Goal: Communication & Community: Answer question/provide support

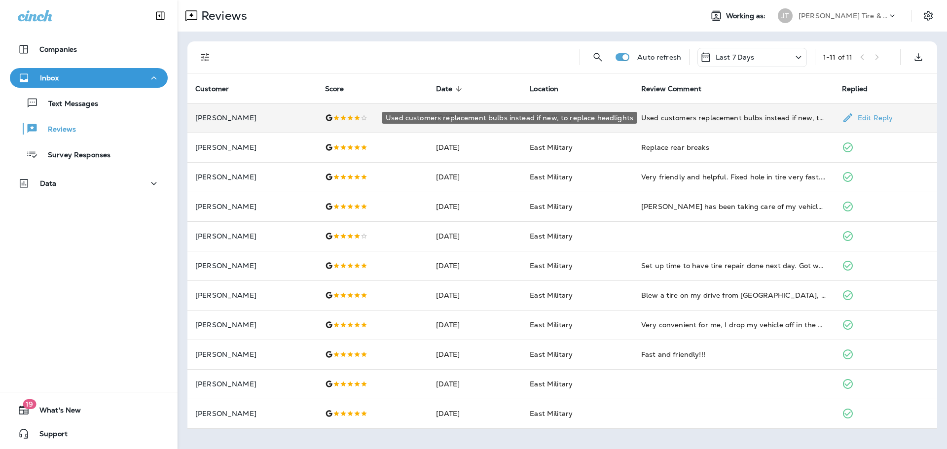
click at [806, 122] on div "Used customers replacement bulbs instead if new, to replace headlights" at bounding box center [733, 118] width 185 height 10
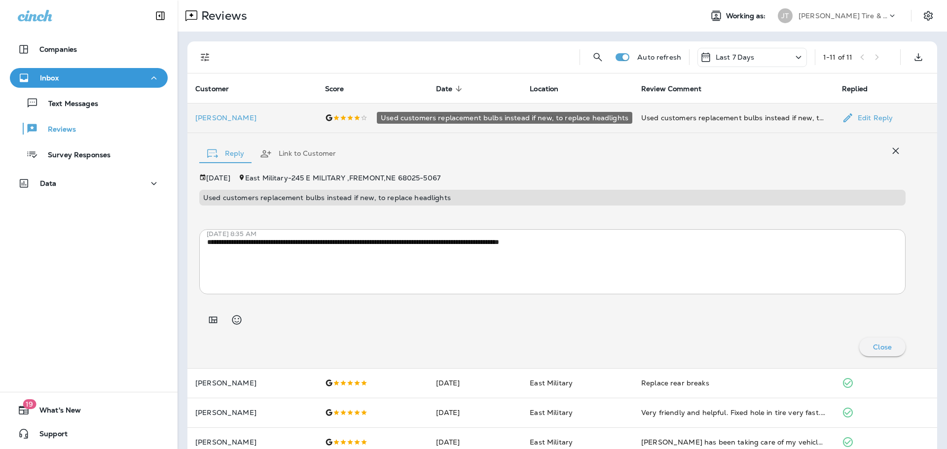
click at [806, 122] on div "Used customers replacement bulbs instead if new, to replace headlights" at bounding box center [733, 118] width 185 height 10
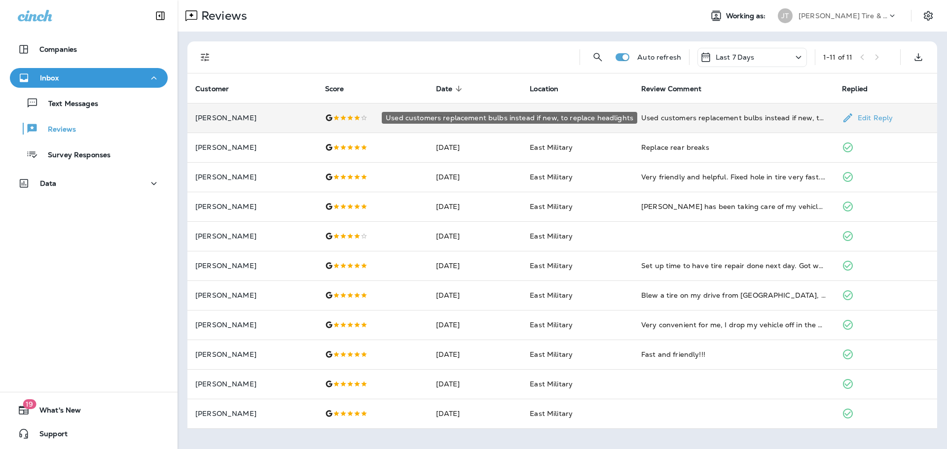
click at [799, 124] on td "Used customers replacement bulbs instead if new, to replace headlights" at bounding box center [733, 118] width 201 height 30
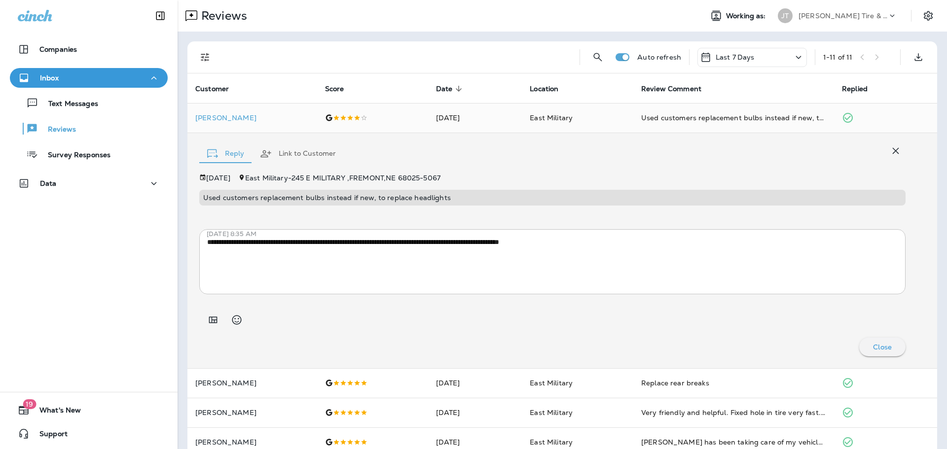
click at [528, 37] on div "**********" at bounding box center [562, 353] width 769 height 643
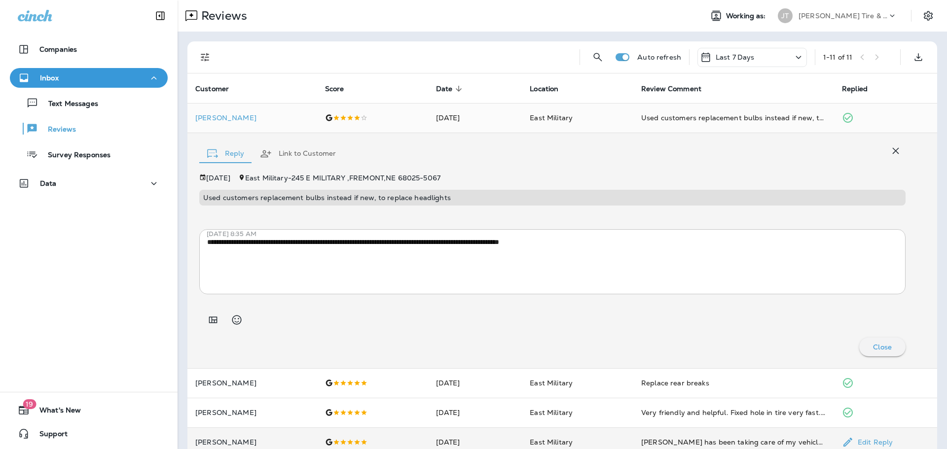
click at [221, 449] on td "[PERSON_NAME]" at bounding box center [252, 443] width 130 height 30
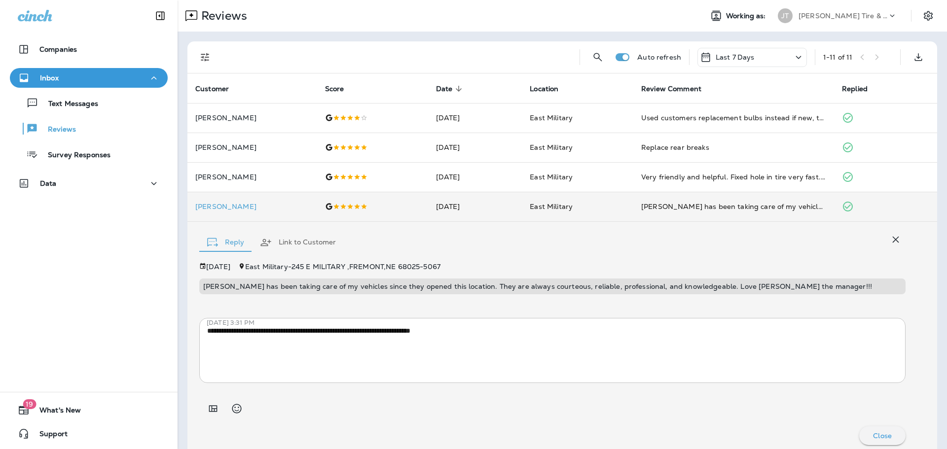
scroll to position [8, 0]
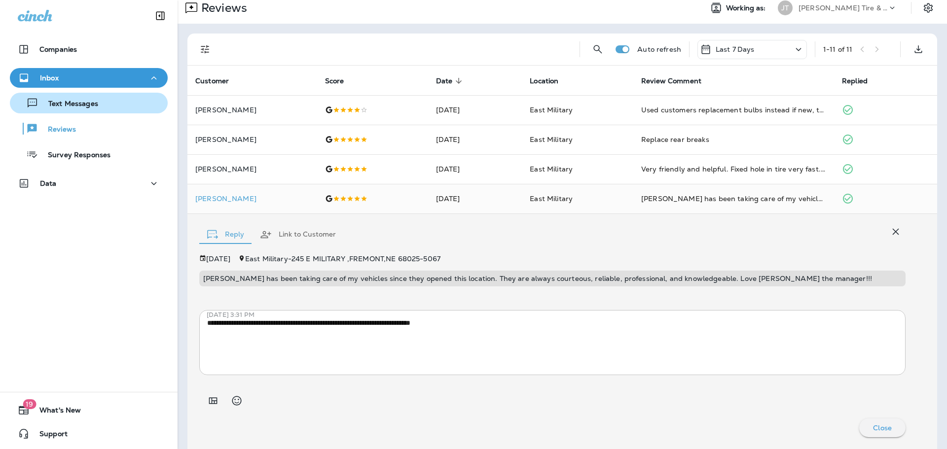
click at [97, 112] on button "Text Messages" at bounding box center [89, 103] width 158 height 21
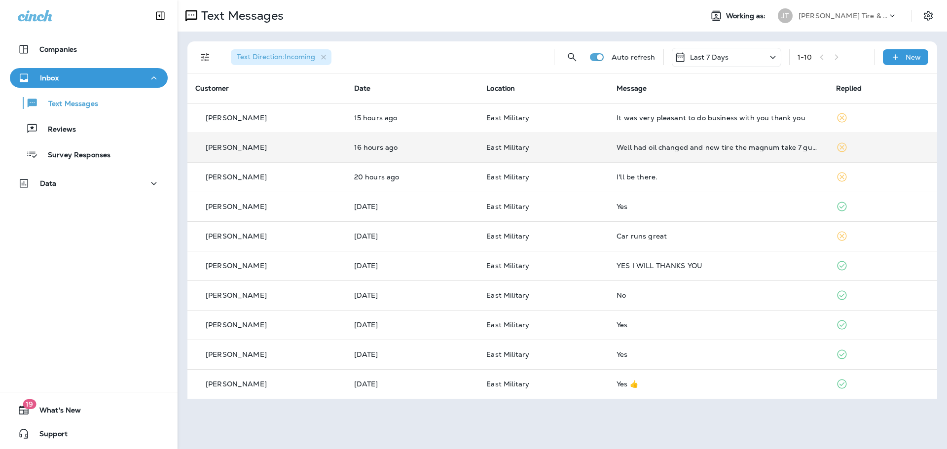
click at [876, 144] on td at bounding box center [882, 148] width 109 height 30
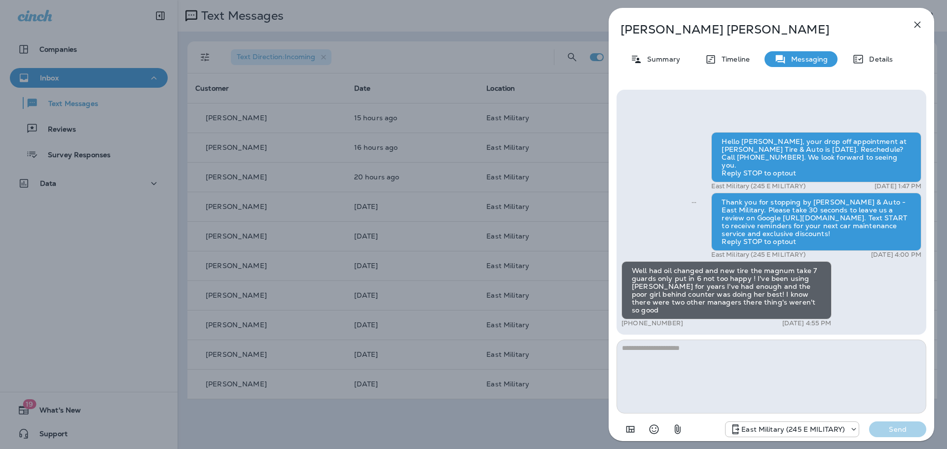
click at [920, 24] on icon "button" at bounding box center [918, 25] width 12 height 12
